Goal: Find specific page/section: Find specific page/section

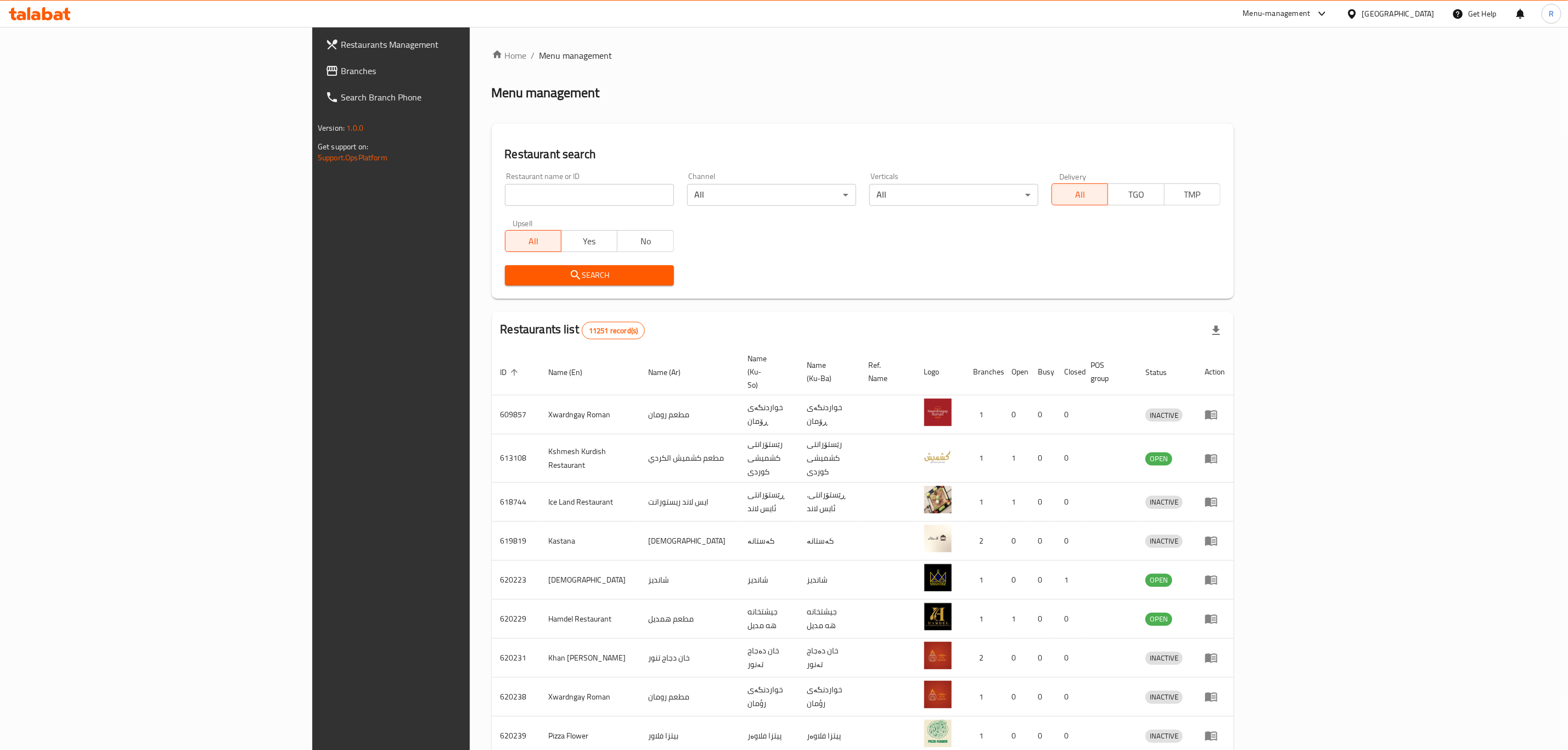
click at [505, 190] on input "search" at bounding box center [589, 195] width 169 height 22
type input "gazi an"
click at [513, 277] on span "Search" at bounding box center [589, 275] width 151 height 13
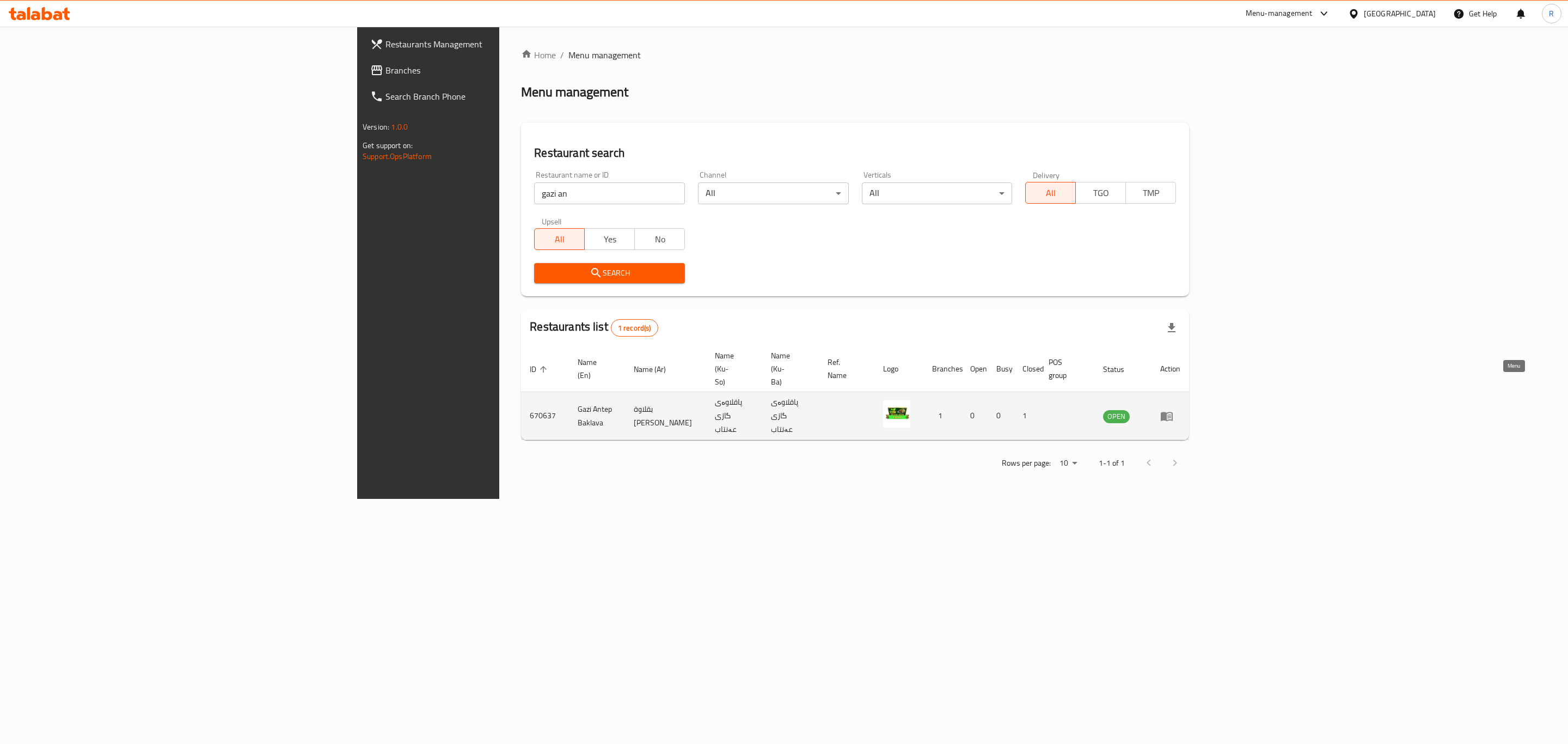
click at [1171, 415] on icon "enhanced table" at bounding box center [1169, 417] width 4 height 5
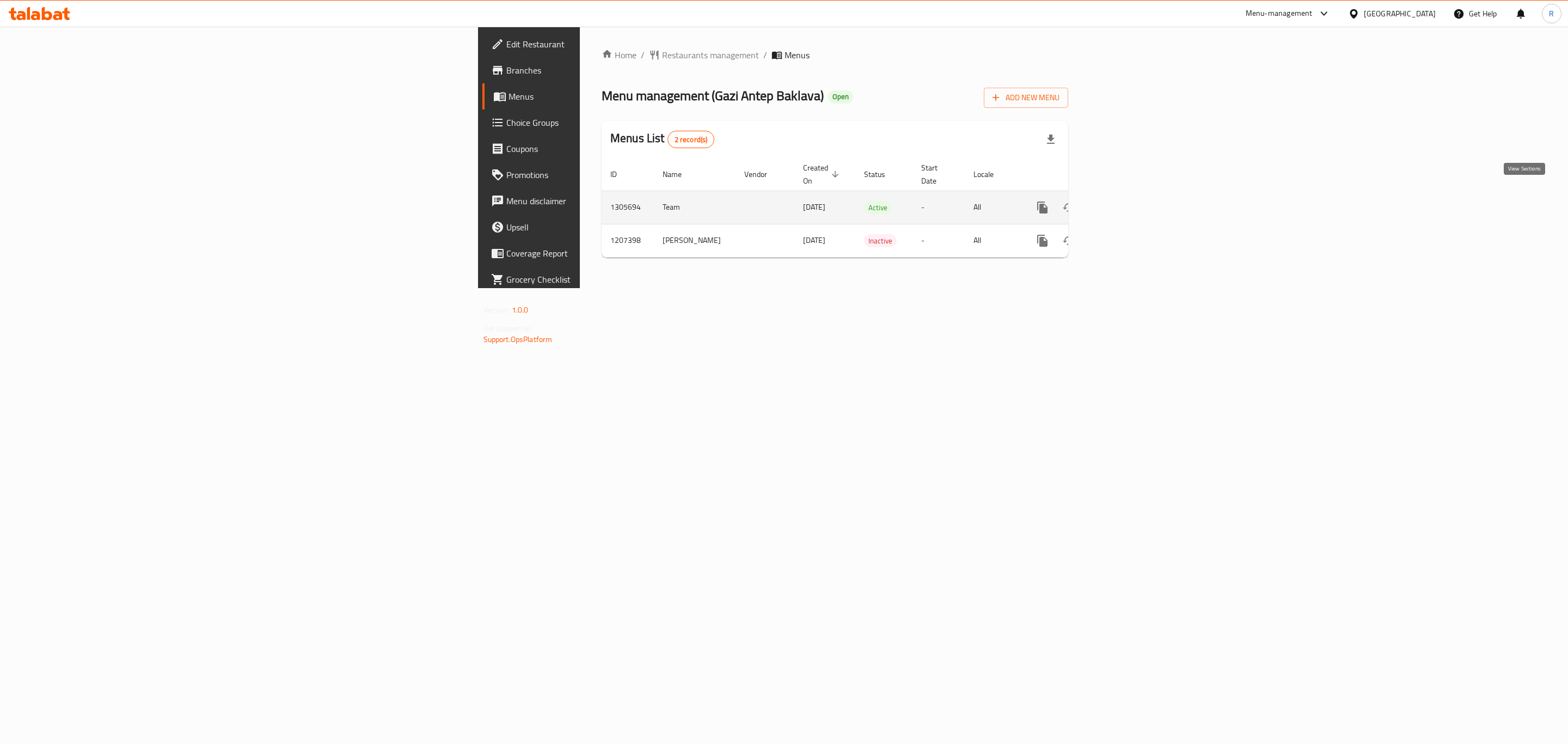
click at [1127, 201] on icon "enhanced table" at bounding box center [1121, 208] width 13 height 13
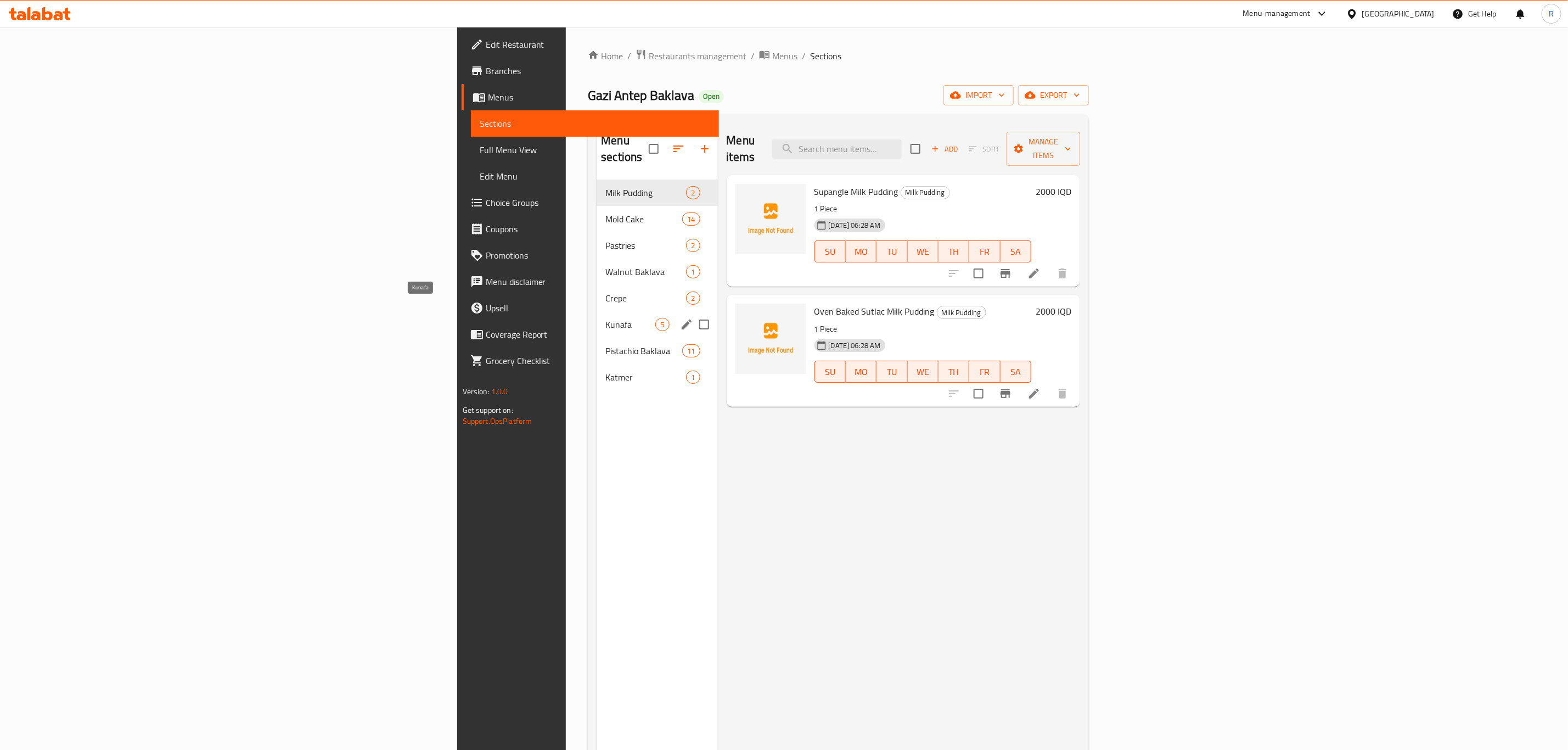
click at [605, 318] on span "Kunafa" at bounding box center [630, 325] width 50 height 13
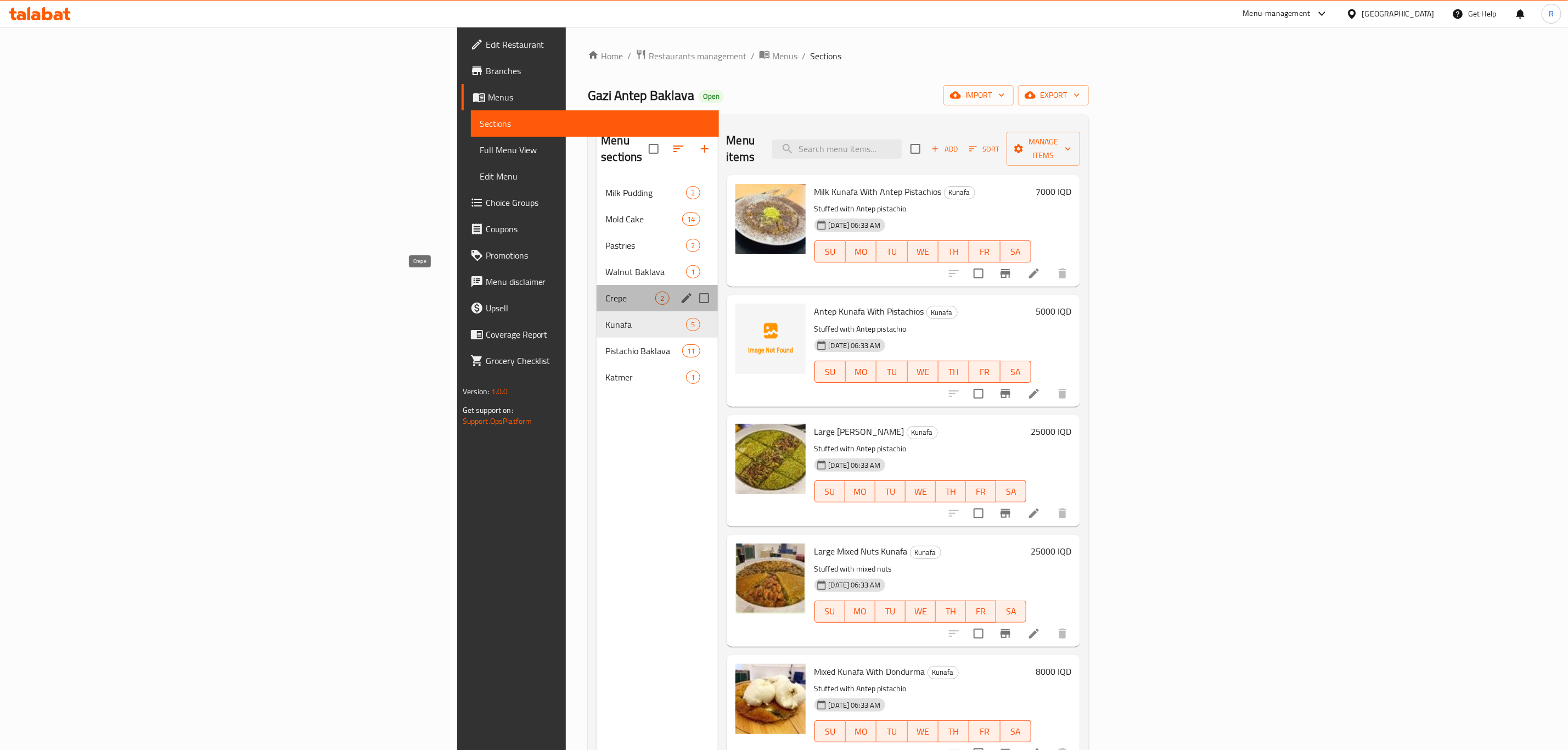
drag, startPoint x: 308, startPoint y: 278, endPoint x: 538, endPoint y: 325, distance: 234.8
click at [605, 292] on span "Crepe" at bounding box center [630, 298] width 50 height 13
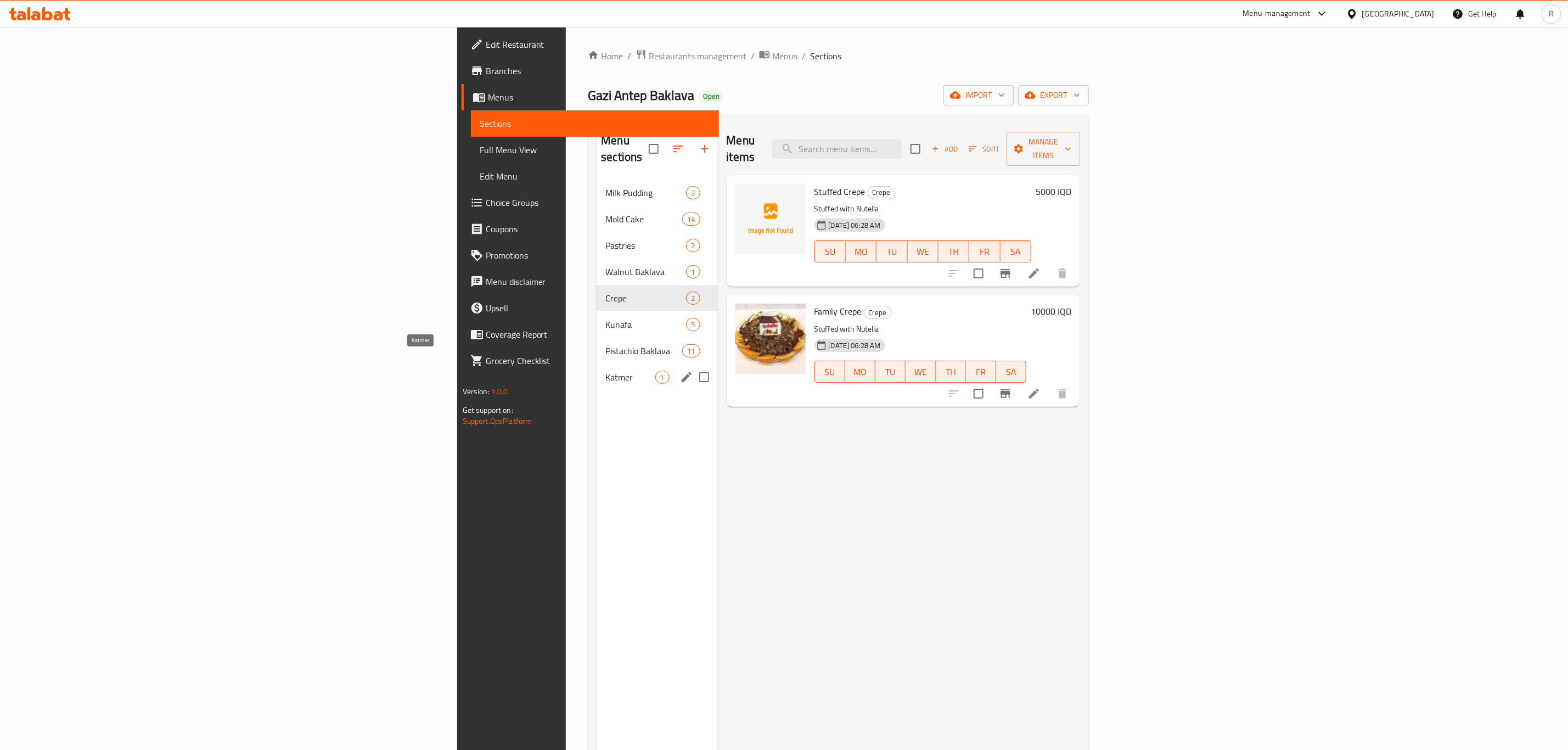
click at [605, 370] on span "Katmer" at bounding box center [630, 377] width 50 height 13
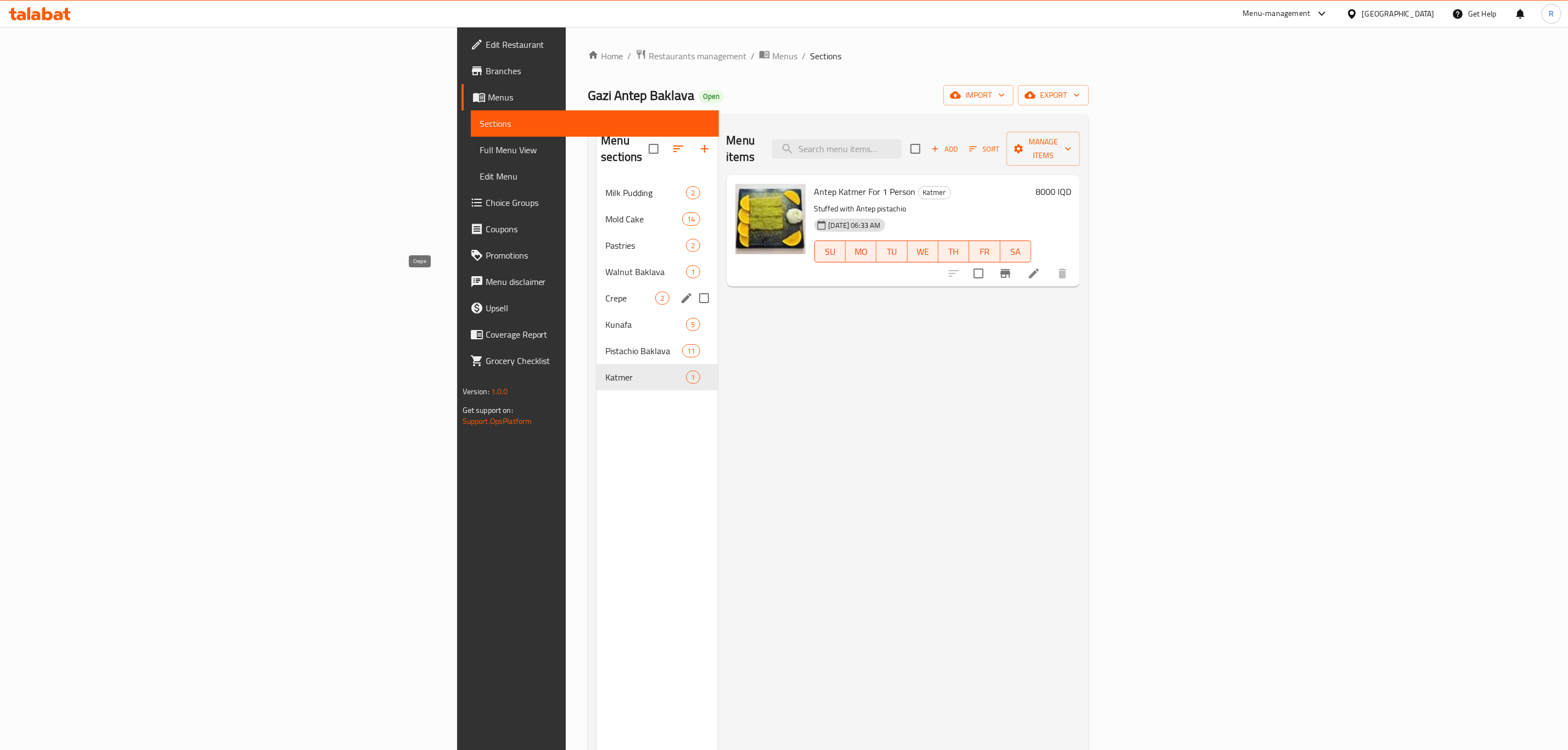
click at [605, 292] on span "Crepe" at bounding box center [630, 298] width 50 height 13
